Goal: Find specific page/section: Find specific page/section

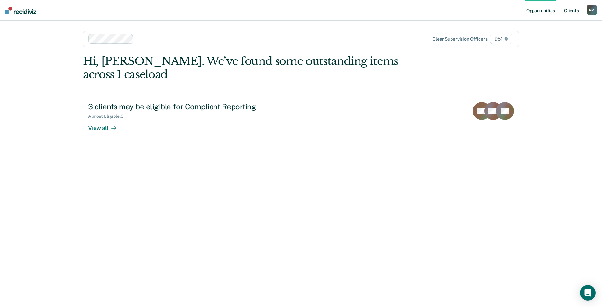
click at [570, 6] on link "Client s" at bounding box center [571, 10] width 17 height 21
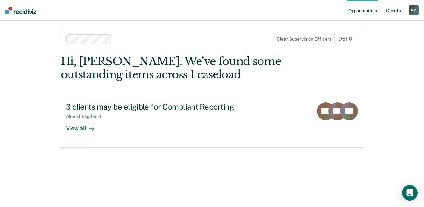
click at [394, 10] on link "Client s" at bounding box center [393, 10] width 17 height 21
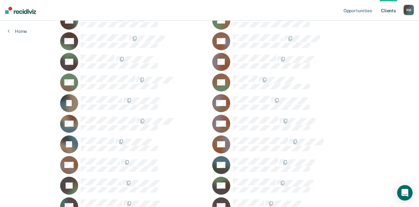
scroll to position [83, 0]
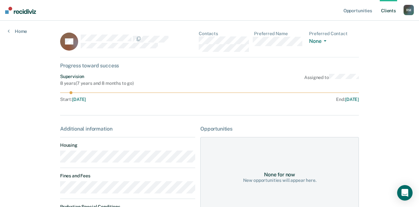
click at [391, 9] on link "Client s" at bounding box center [388, 10] width 17 height 21
